Goal: Complete application form

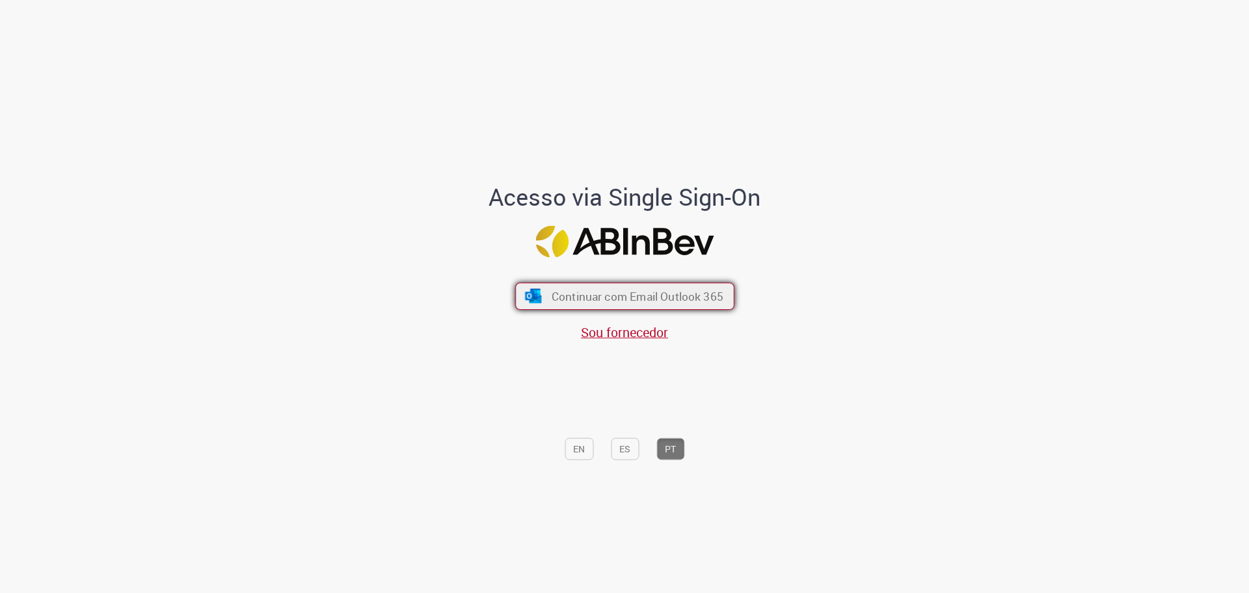
click at [640, 306] on button "Continuar com Email Outlook 365" at bounding box center [624, 295] width 219 height 27
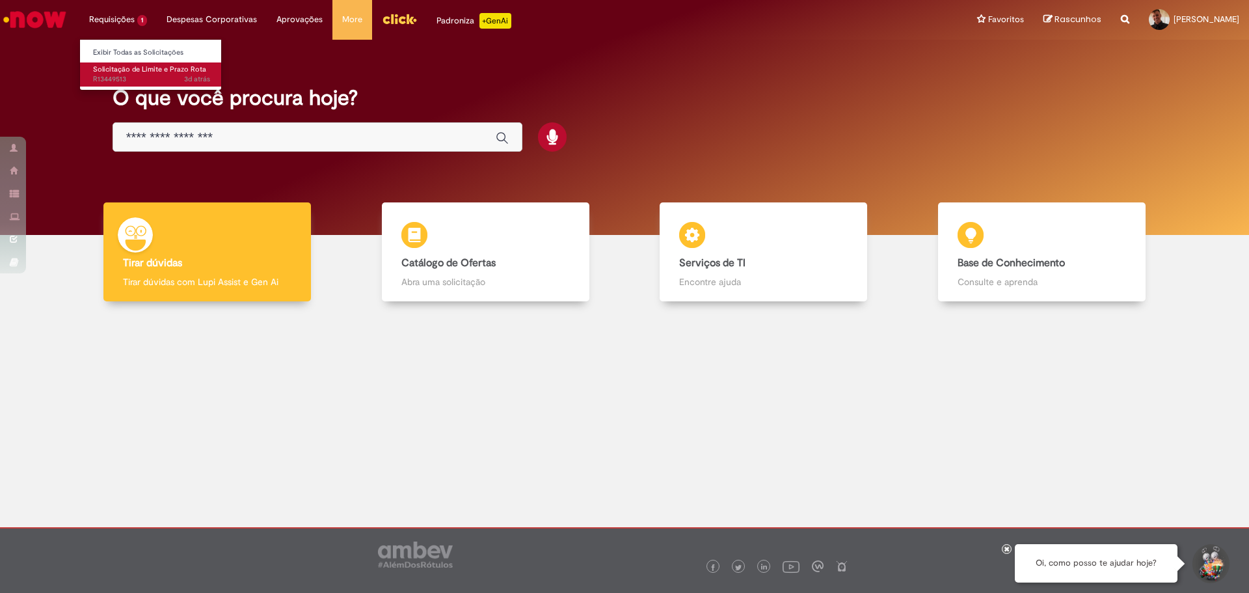
click at [135, 74] on span "Solicitação de Limite e Prazo Rota" at bounding box center [149, 69] width 113 height 10
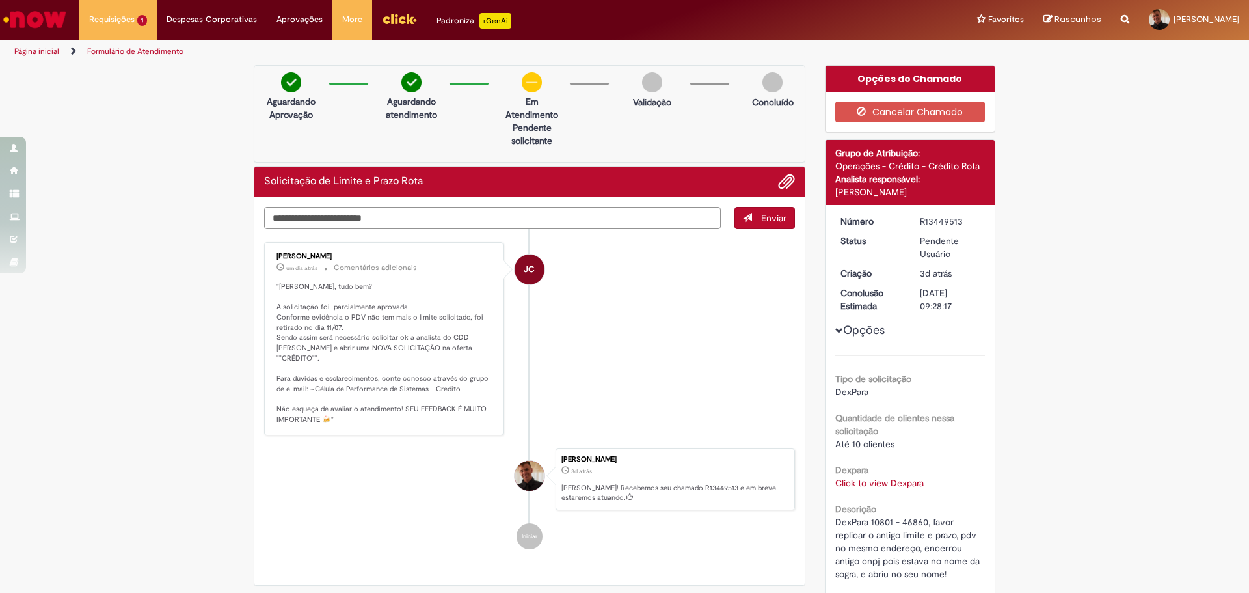
click at [582, 218] on textarea "Digite sua mensagem aqui..." at bounding box center [492, 218] width 457 height 22
